Goal: Task Accomplishment & Management: Manage account settings

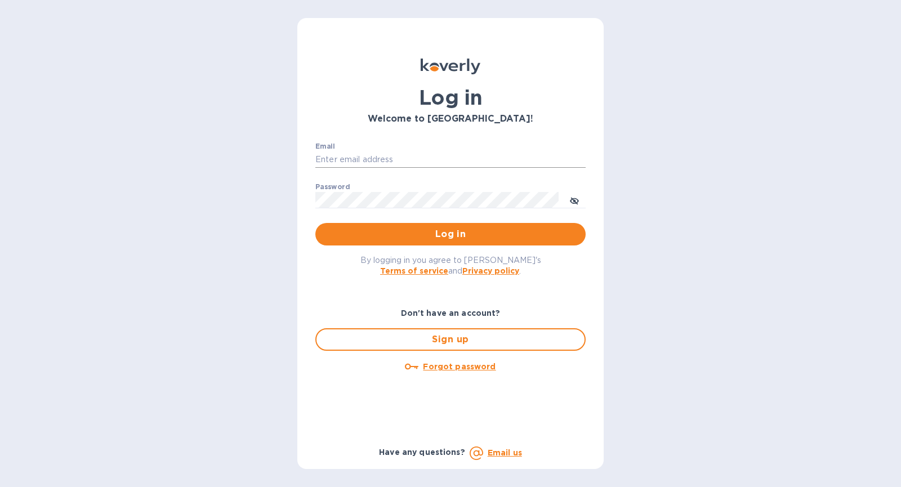
click at [448, 159] on input "Email" at bounding box center [450, 160] width 270 height 17
type input "[PERSON_NAME][EMAIL_ADDRESS][DOMAIN_NAME]"
click at [315, 223] on button "Log in" at bounding box center [450, 234] width 270 height 23
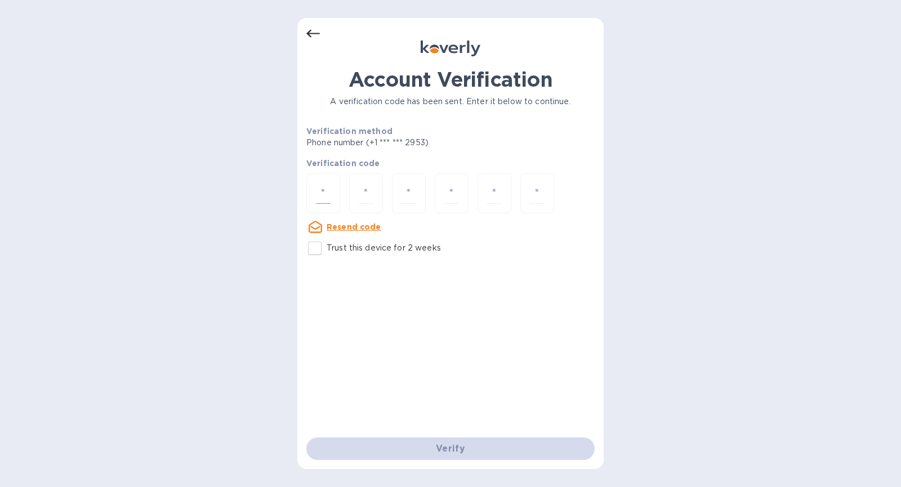
click at [317, 198] on input "number" at bounding box center [323, 193] width 15 height 21
type input "1"
type input "4"
click at [321, 248] on input "Trust this device for 2 weeks" at bounding box center [315, 249] width 24 height 24
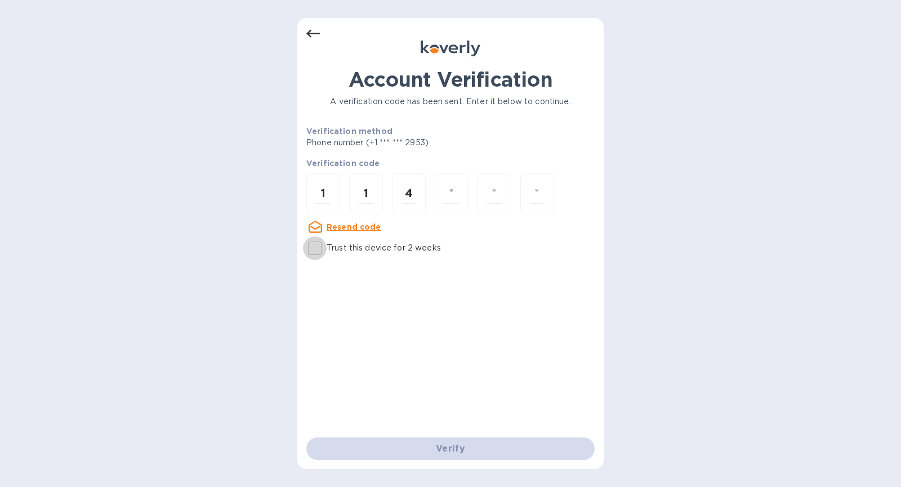
checkbox input "true"
click at [465, 193] on div at bounding box center [452, 194] width 34 height 40
type input "8"
type input "2"
type input "3"
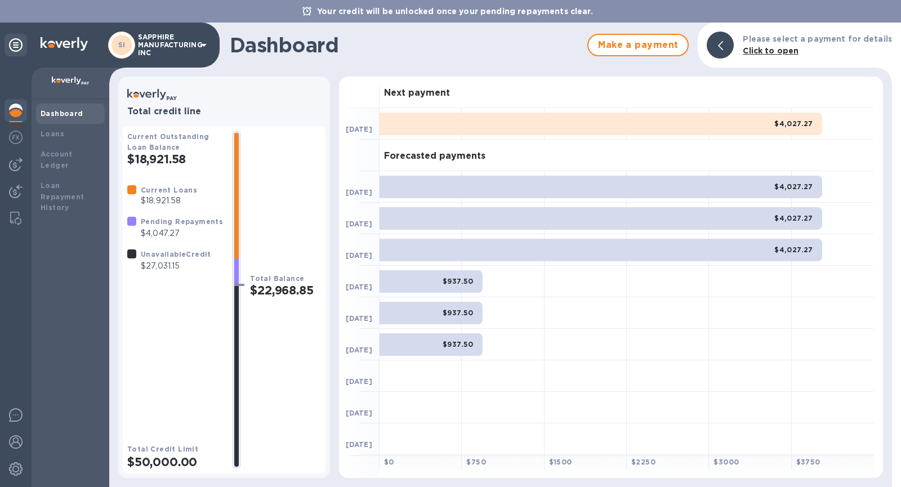
click at [476, 12] on b "Your credit will be unlocked once your pending repayments clear." at bounding box center [455, 11] width 276 height 9
click at [318, 12] on p "Your credit will be unlocked once your pending repayments clear." at bounding box center [455, 11] width 287 height 11
click at [302, 12] on div "Your credit will be unlocked once your pending repayments clear." at bounding box center [450, 11] width 901 height 23
click at [139, 45] on p "SAPPHIRE MANUFACTURING INC" at bounding box center [166, 45] width 56 height 24
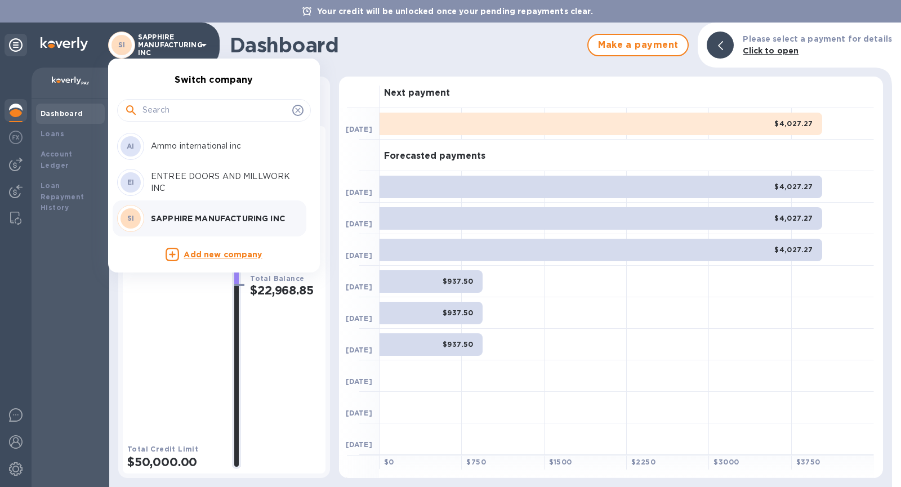
click at [26, 48] on div at bounding box center [450, 243] width 901 height 487
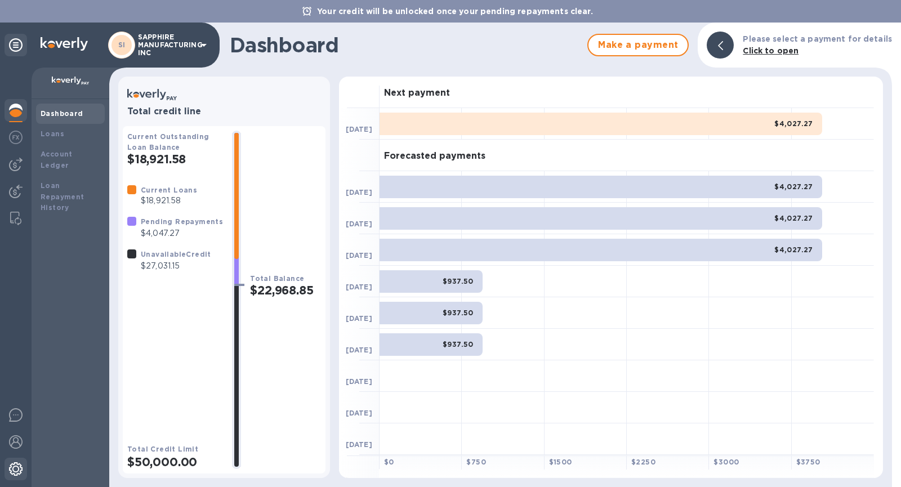
click at [22, 467] on img at bounding box center [16, 470] width 14 height 14
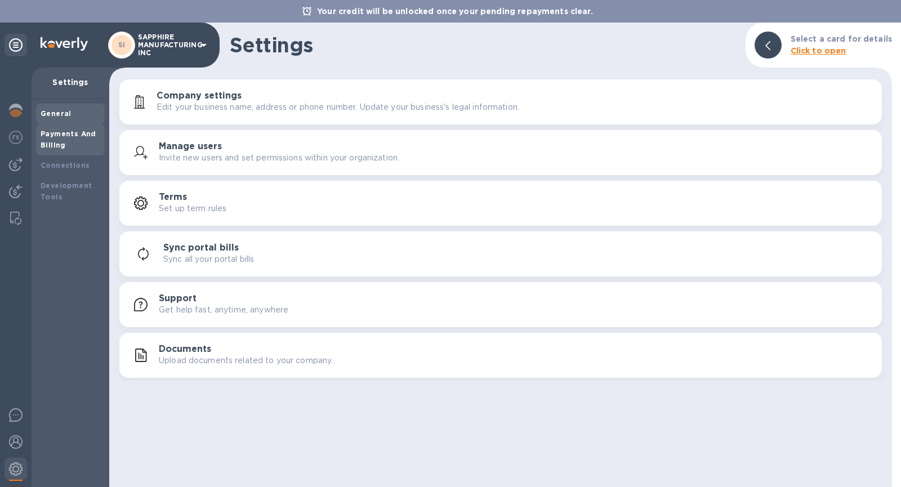
click at [96, 139] on div "Payments And Billing" at bounding box center [71, 139] width 60 height 23
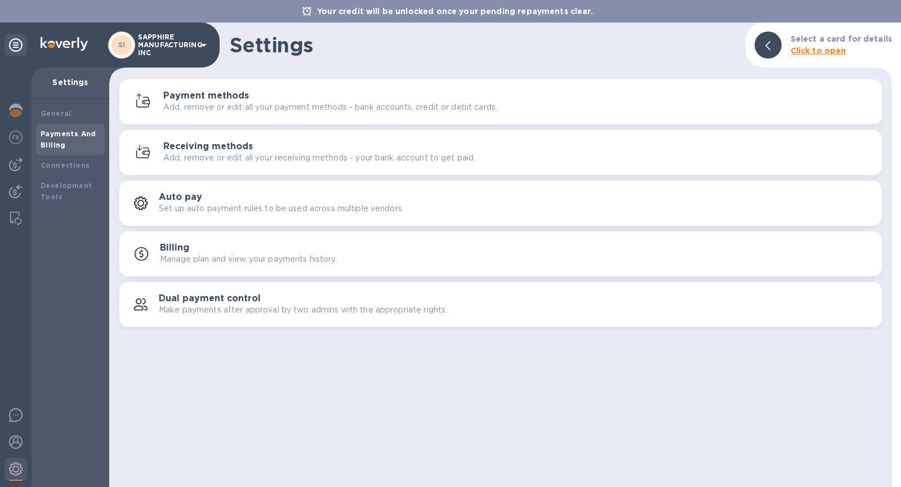
click at [223, 97] on h3 "Payment methods" at bounding box center [206, 96] width 86 height 11
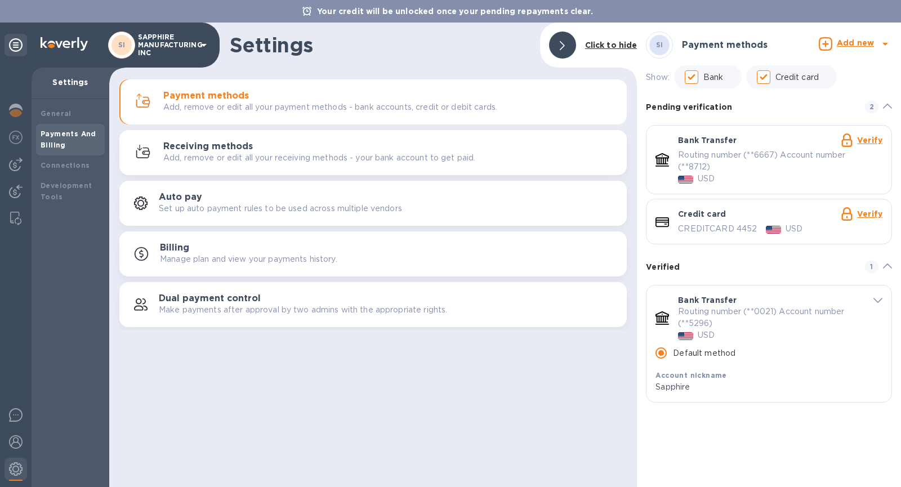
click at [870, 141] on link "Verify" at bounding box center [869, 140] width 25 height 9
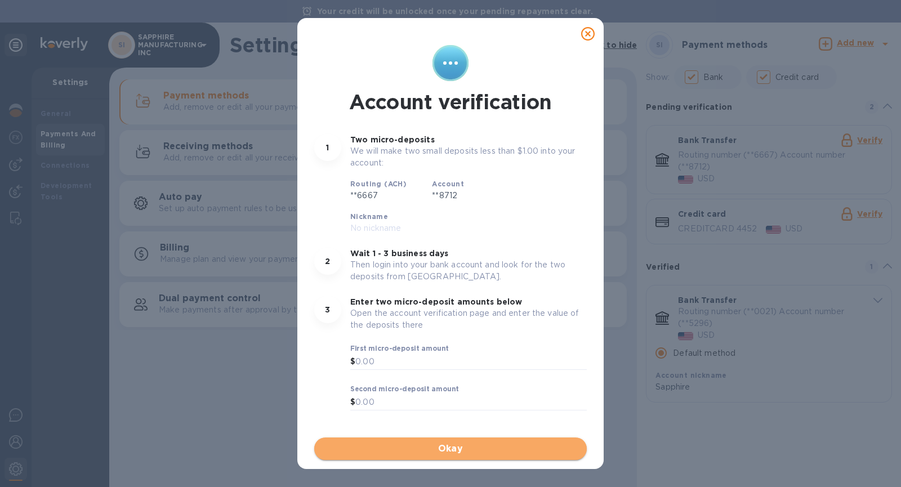
click at [429, 450] on span "Okay" at bounding box center [450, 449] width 255 height 14
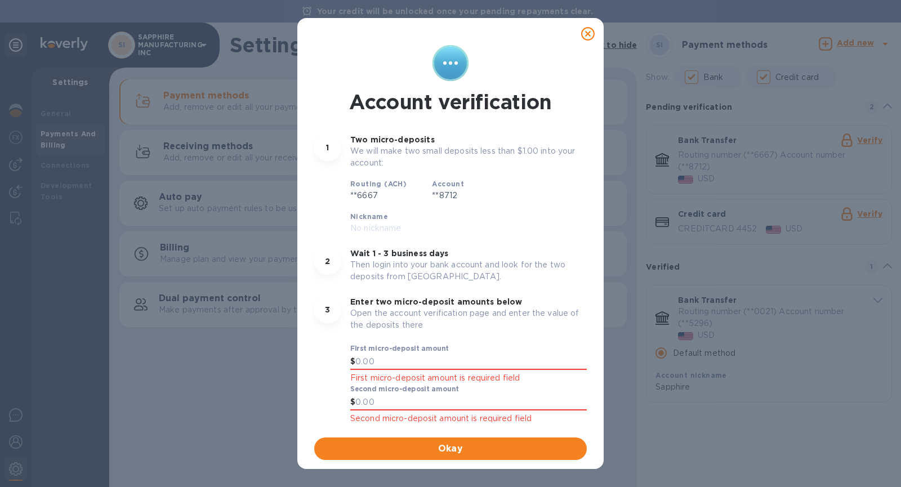
click at [589, 32] on icon at bounding box center [588, 34] width 14 height 14
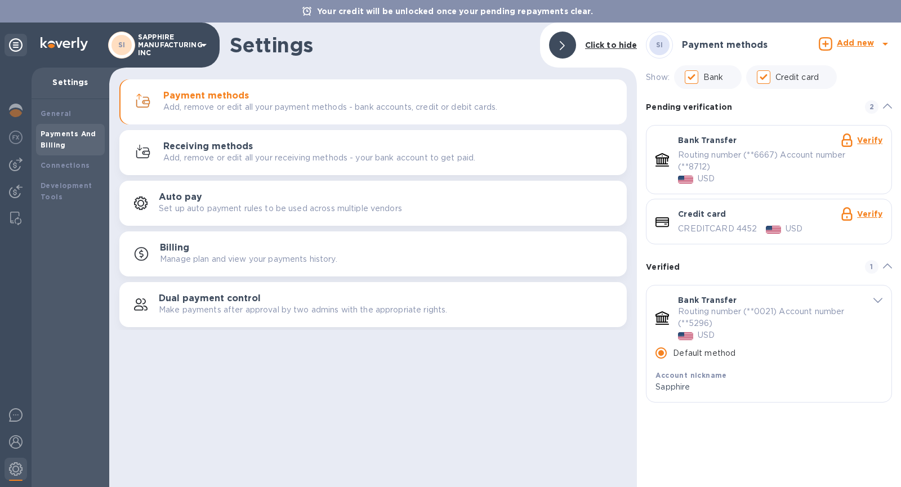
click at [161, 38] on p "SAPPHIRE MANUFACTURING INC" at bounding box center [166, 45] width 56 height 24
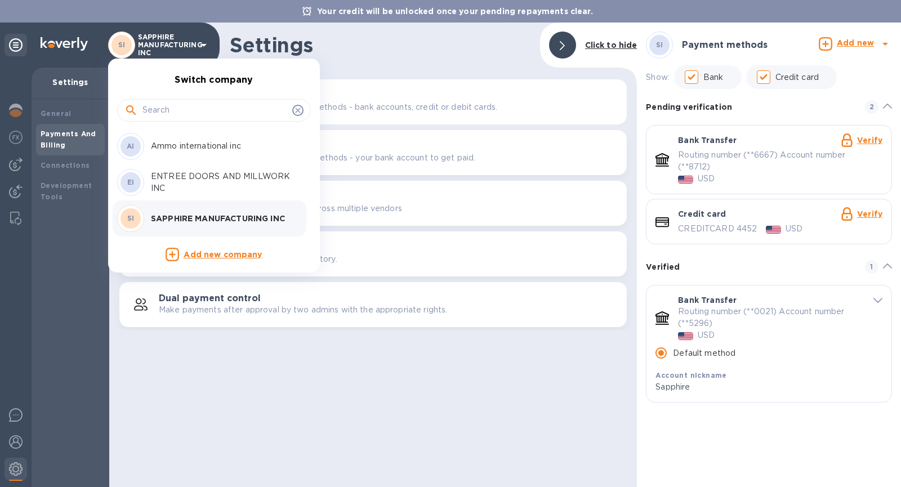
click at [189, 151] on p "Ammo international inc" at bounding box center [222, 146] width 142 height 12
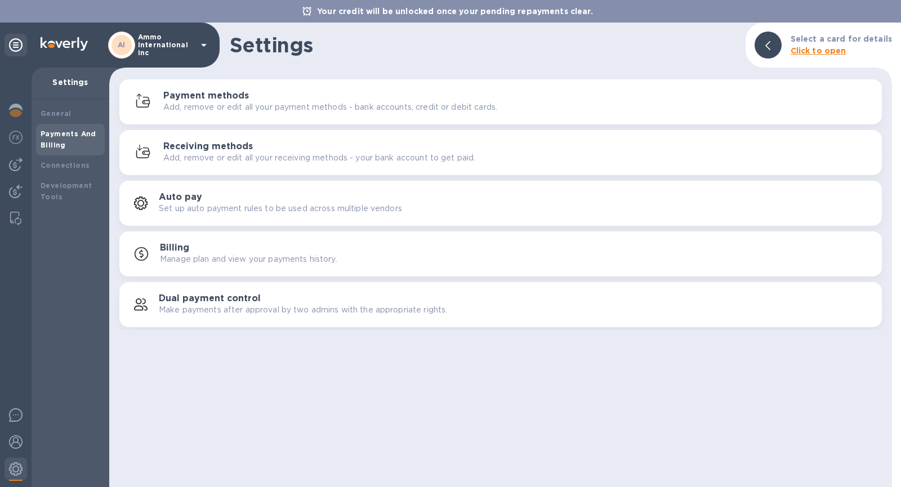
click at [683, 93] on div "Payment methods Add, remove or edit all your payment methods - bank accounts, c…" at bounding box center [518, 102] width 710 height 23
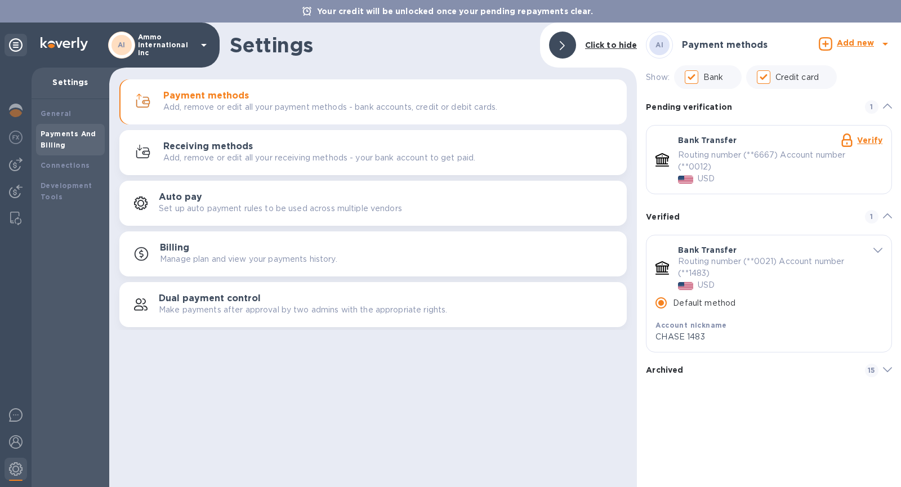
click at [865, 144] on link "Verify" at bounding box center [869, 140] width 25 height 9
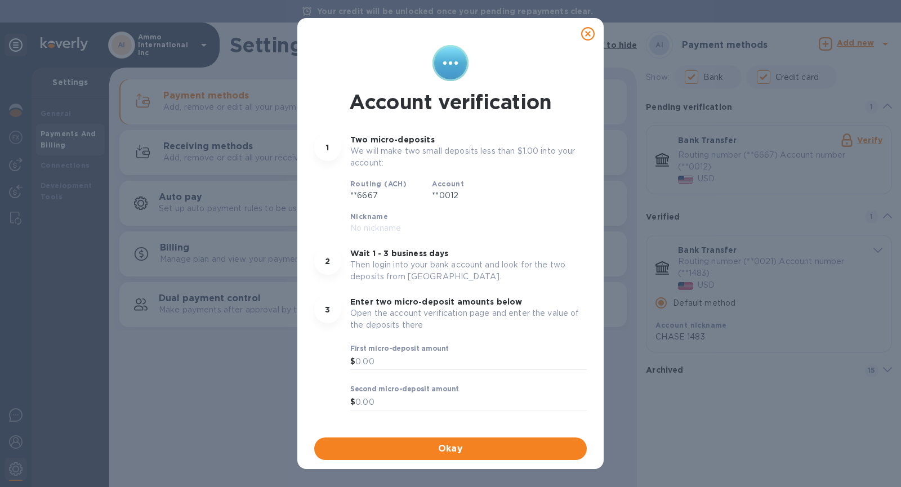
click at [593, 36] on icon at bounding box center [588, 34] width 14 height 14
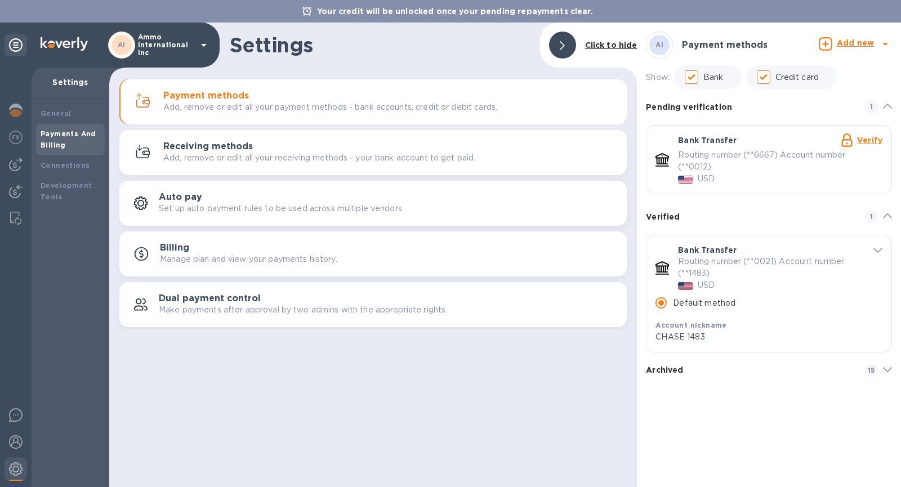
click at [14, 45] on icon at bounding box center [16, 45] width 14 height 14
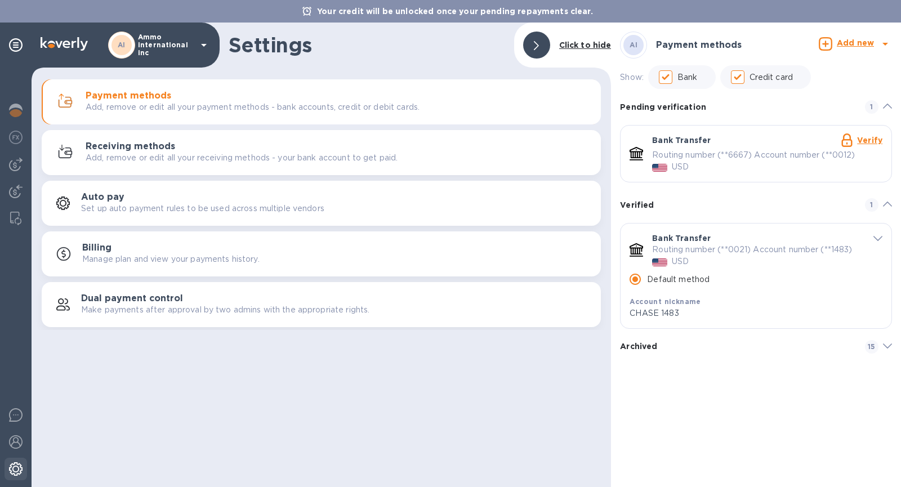
click at [11, 469] on img at bounding box center [16, 470] width 14 height 14
